Goal: Task Accomplishment & Management: Manage account settings

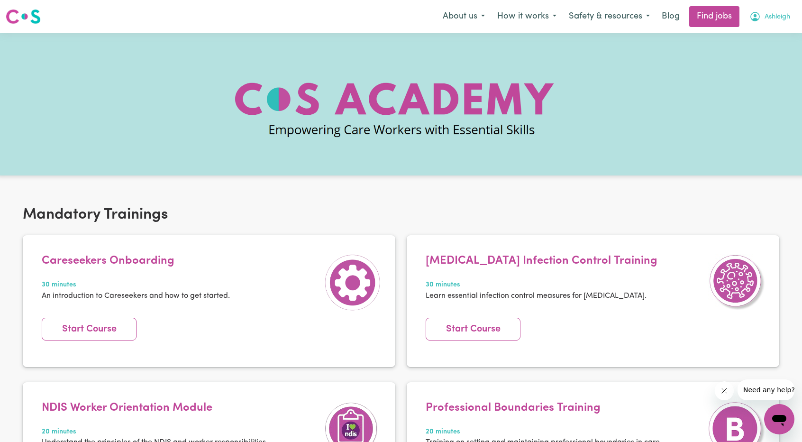
click at [772, 17] on span "Ashleigh" at bounding box center [777, 17] width 26 height 10
click at [755, 72] on link "Logout" at bounding box center [758, 72] width 75 height 18
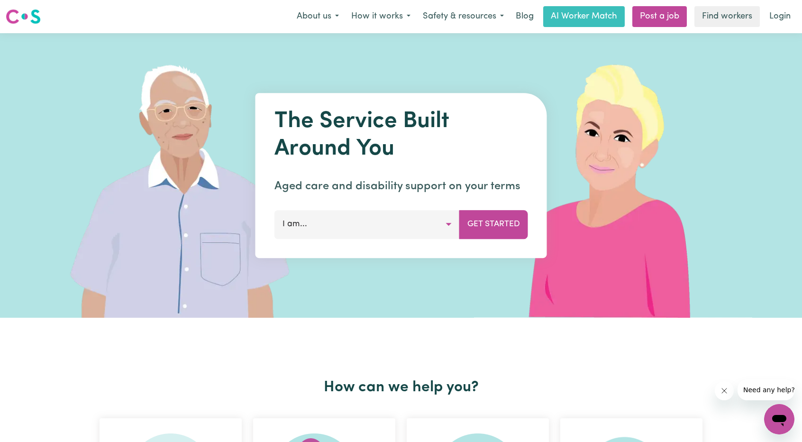
click at [781, 19] on link "Login" at bounding box center [779, 16] width 33 height 21
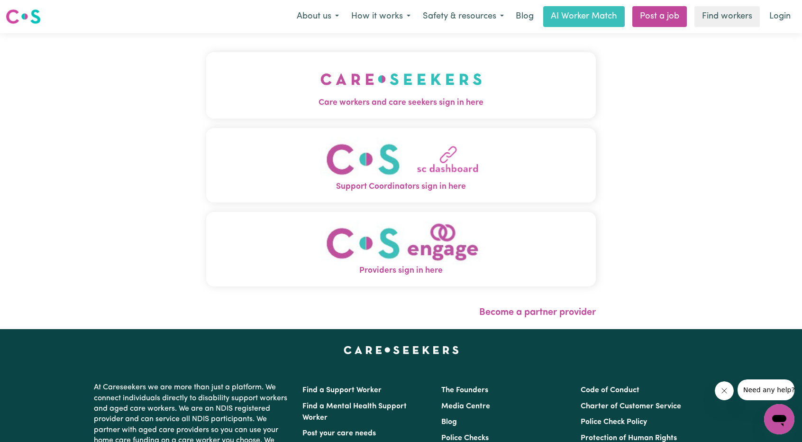
click at [369, 70] on img "Care workers and care seekers sign in here" at bounding box center [401, 79] width 162 height 35
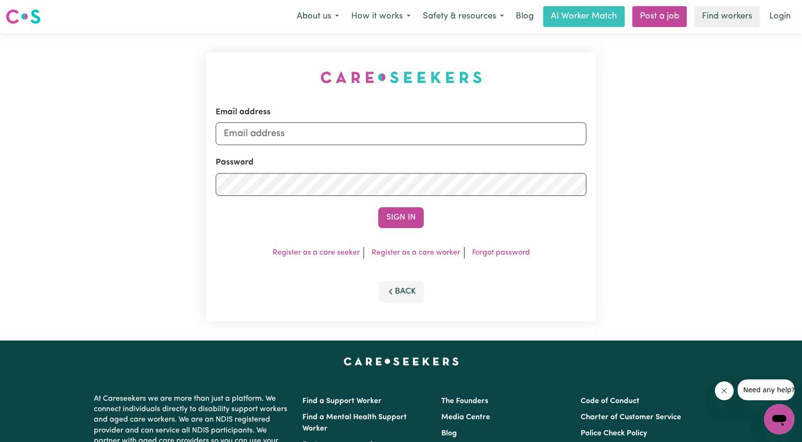
click at [386, 121] on div "Email address" at bounding box center [401, 125] width 371 height 39
click at [386, 136] on input "Email address" at bounding box center [401, 133] width 371 height 23
drag, startPoint x: 273, startPoint y: 133, endPoint x: 484, endPoint y: 155, distance: 212.4
click at [479, 155] on form "Email address [EMAIL_ADDRESS][PERSON_NAME][DOMAIN_NAME] Password Sign In" at bounding box center [401, 167] width 371 height 122
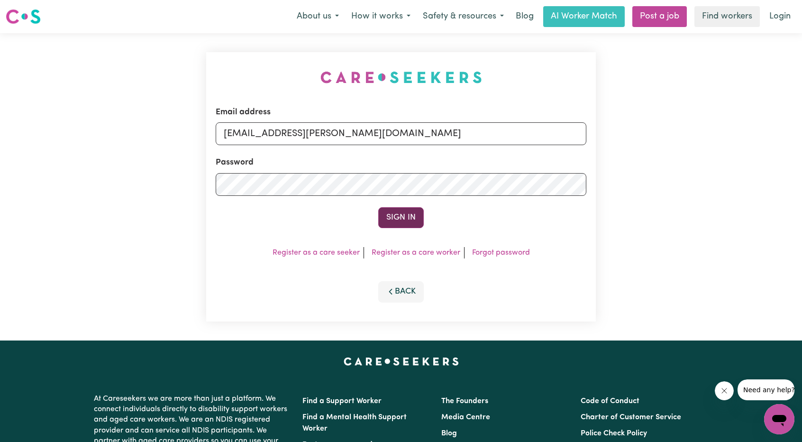
type input "[EMAIL_ADDRESS][PERSON_NAME][DOMAIN_NAME]"
click at [381, 220] on button "Sign In" at bounding box center [400, 217] width 45 height 21
